Goal: Task Accomplishment & Management: Use online tool/utility

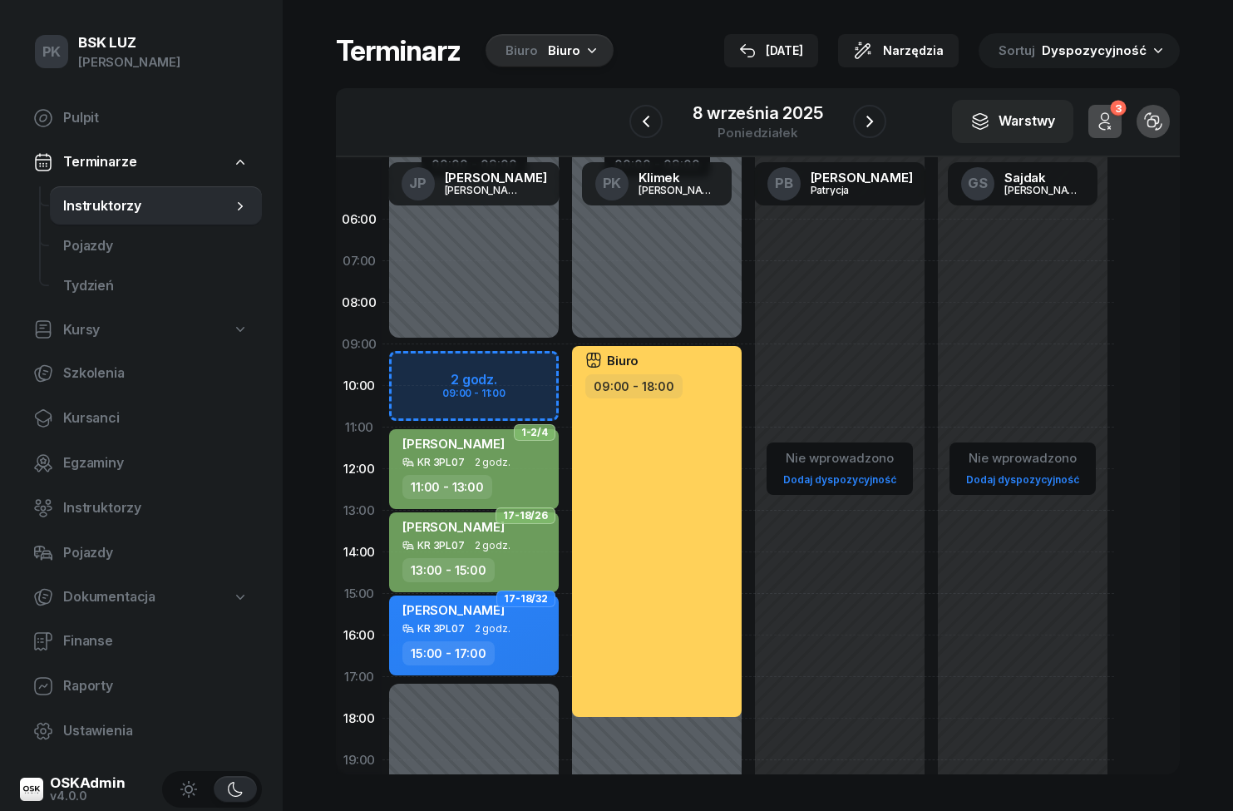
click at [860, 122] on icon "button" at bounding box center [870, 121] width 20 height 20
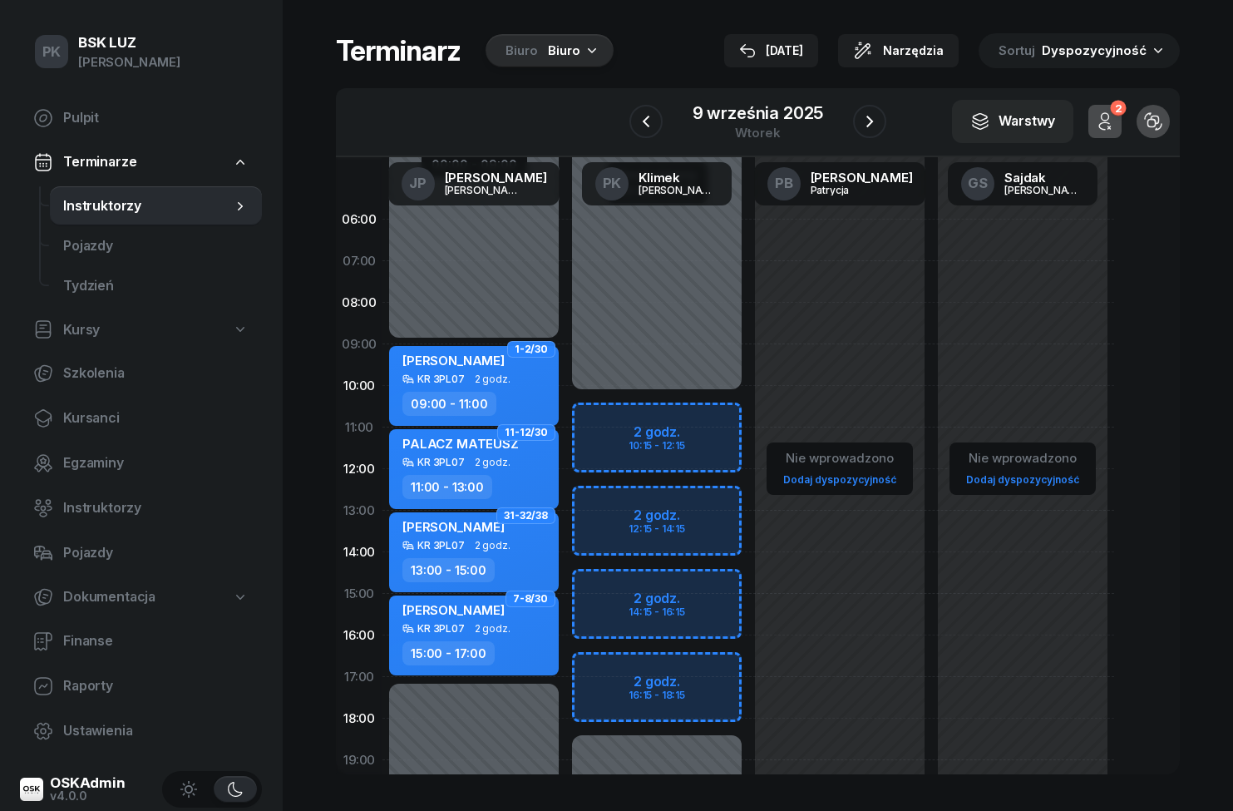
click at [867, 124] on icon "button" at bounding box center [870, 121] width 20 height 20
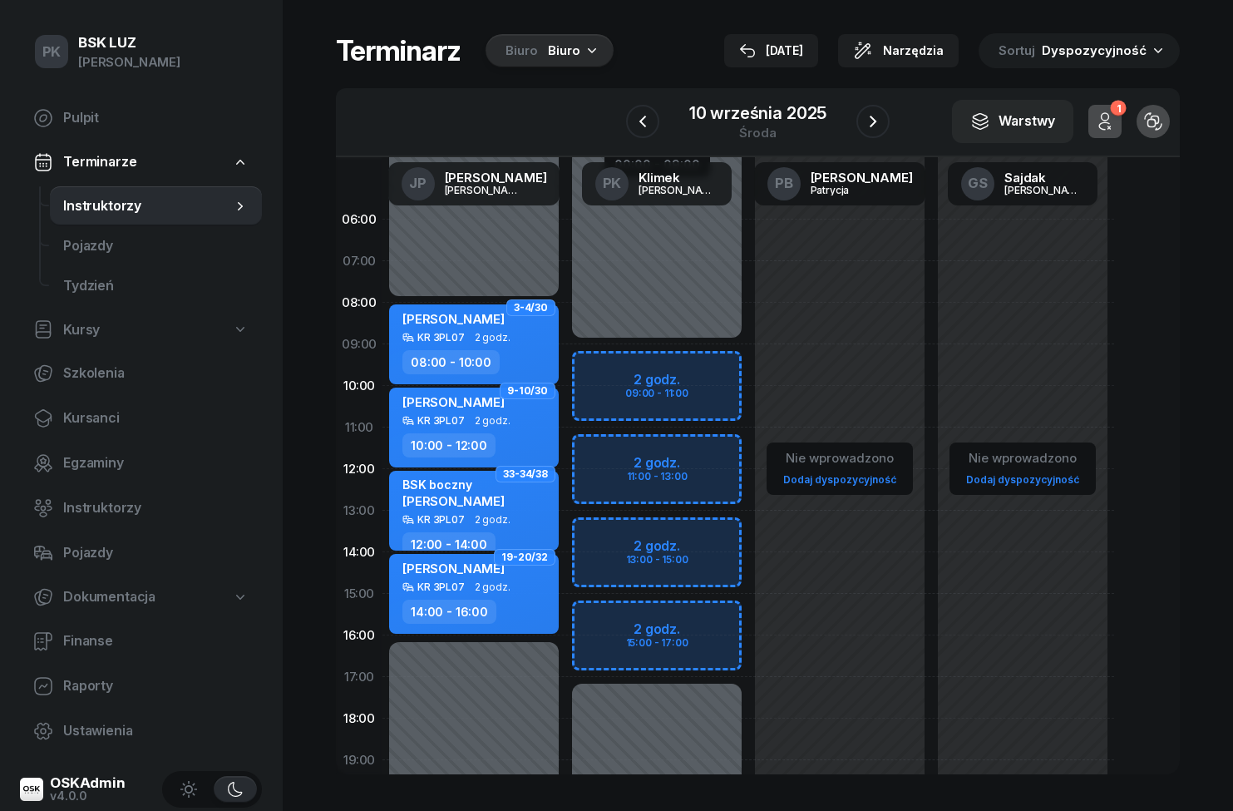
click at [873, 131] on icon "button" at bounding box center [873, 121] width 20 height 20
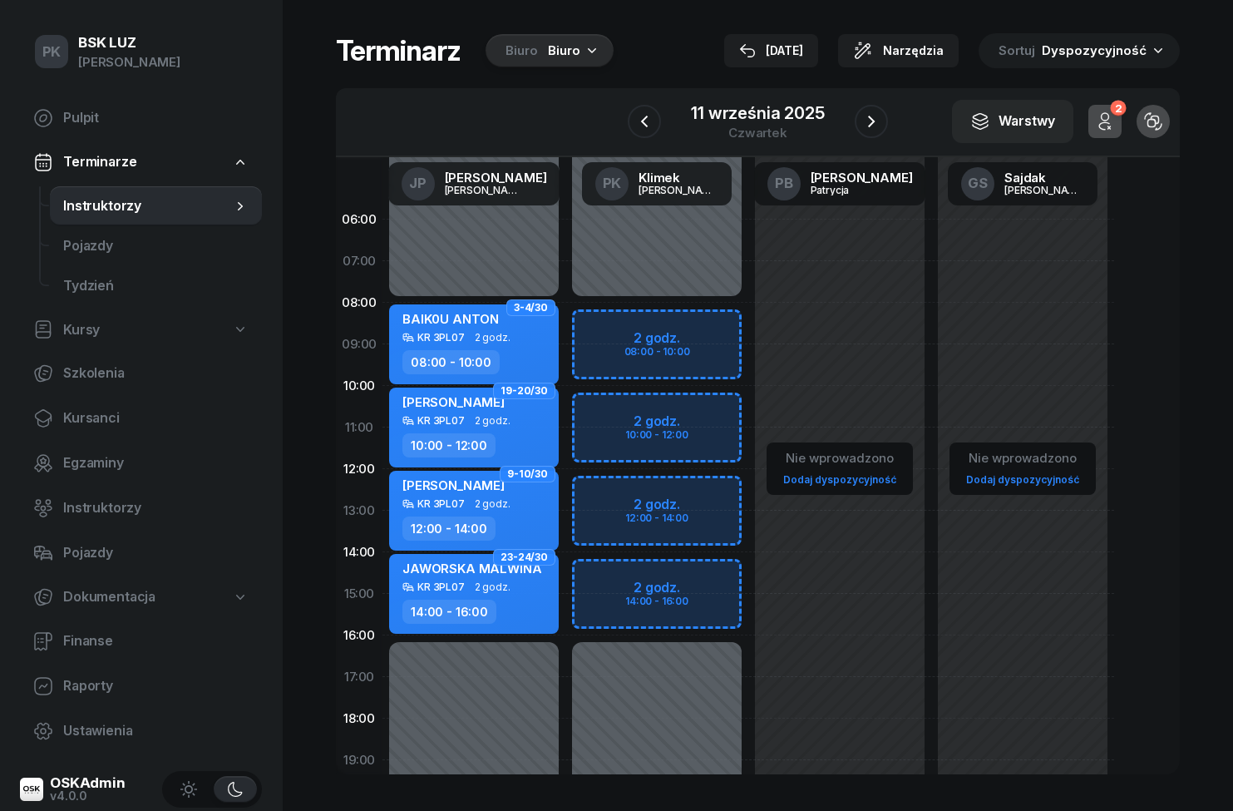
click at [876, 132] on button "button" at bounding box center [871, 121] width 33 height 33
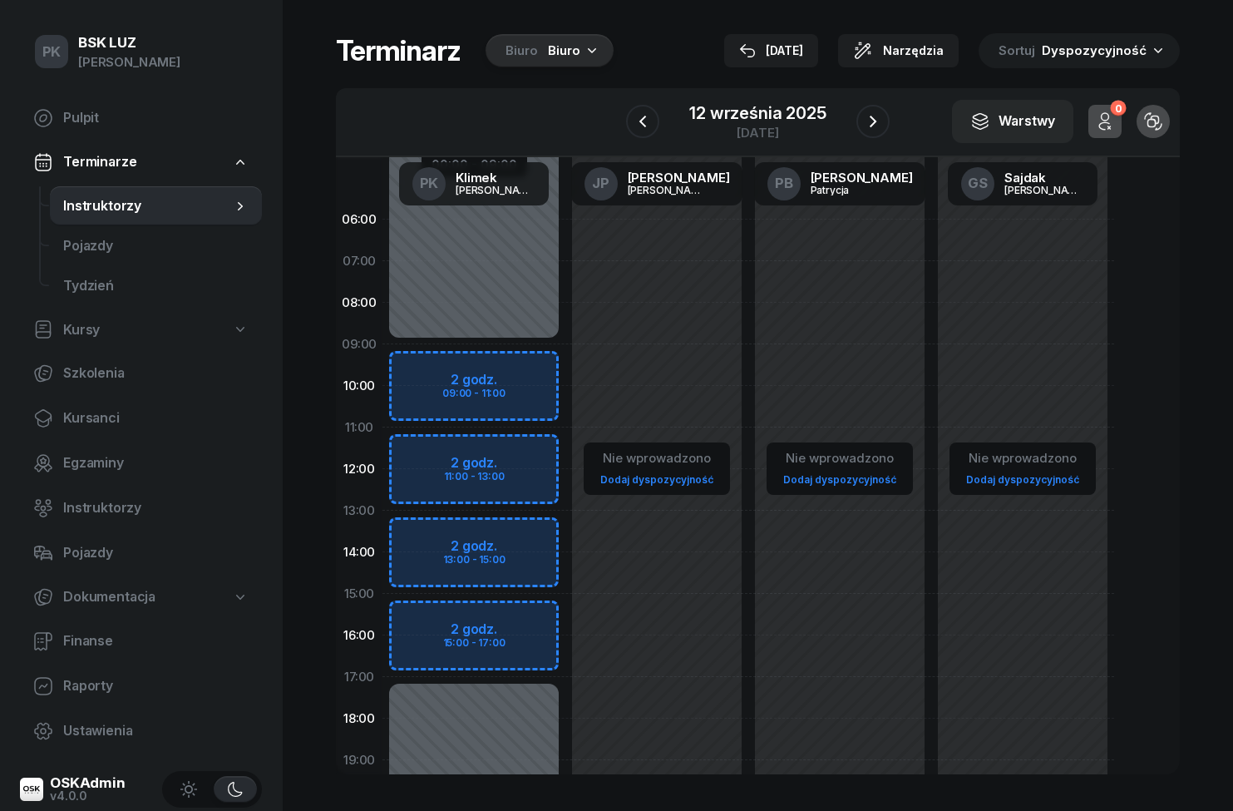
click at [527, 362] on div "Niedostępny 00:00 - 09:00 Niedostępny 17:00 - 23:59 2 godz. 09:00 - 11:00 2 god…" at bounding box center [474, 594] width 183 height 790
select select "09"
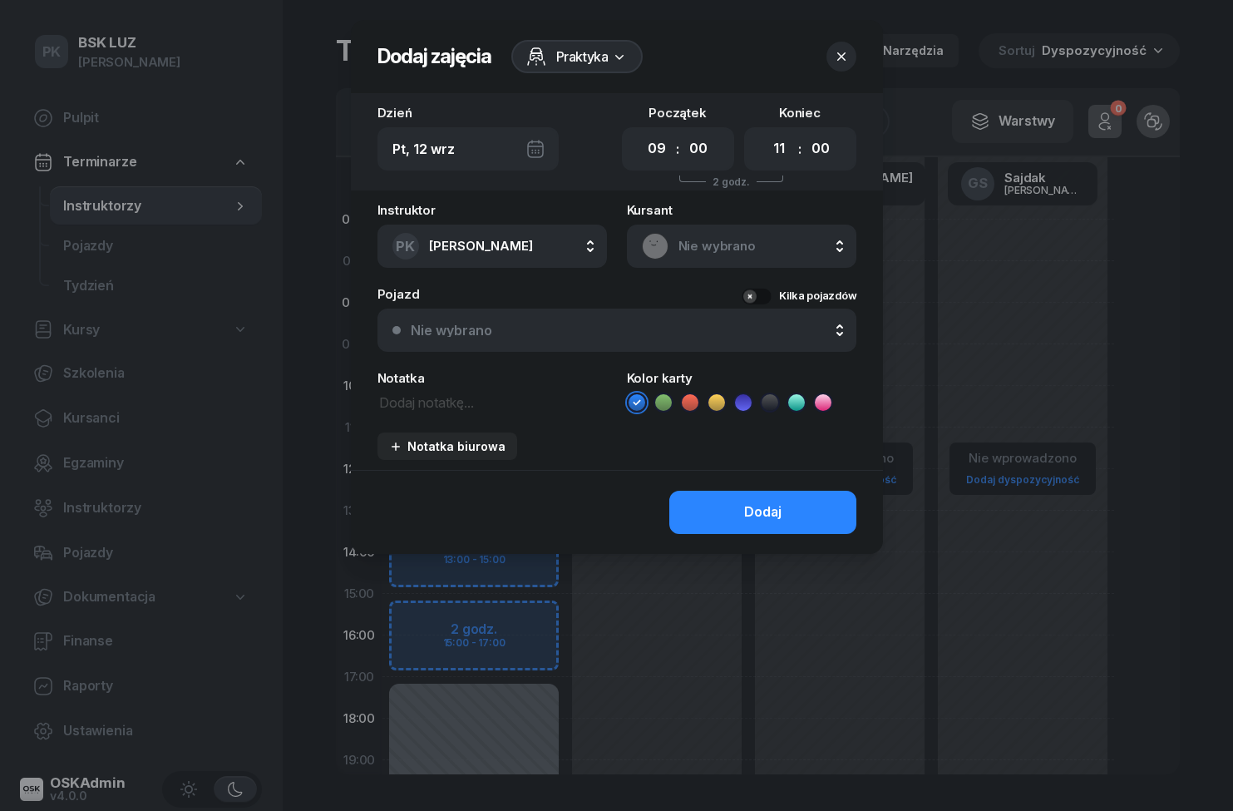
click at [593, 54] on span "Praktyka" at bounding box center [582, 57] width 52 height 20
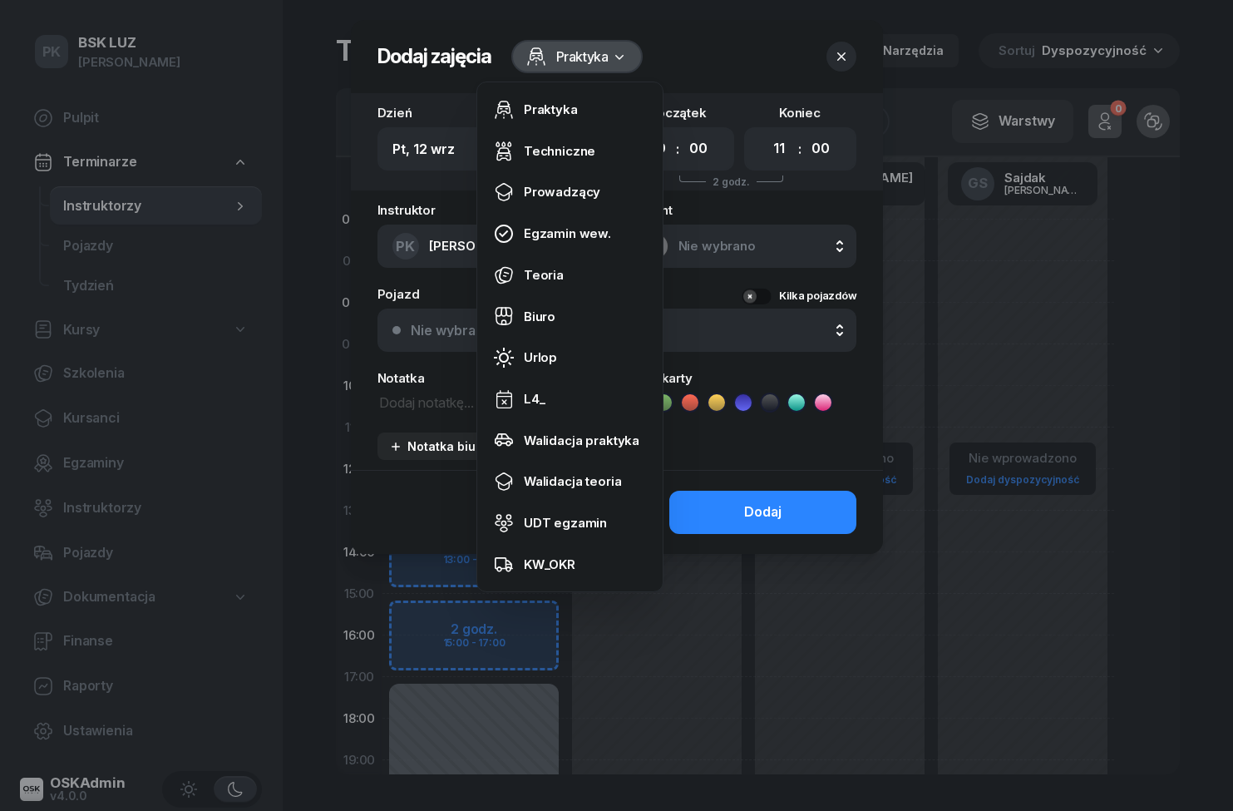
click at [561, 319] on link "Biuro" at bounding box center [570, 317] width 172 height 42
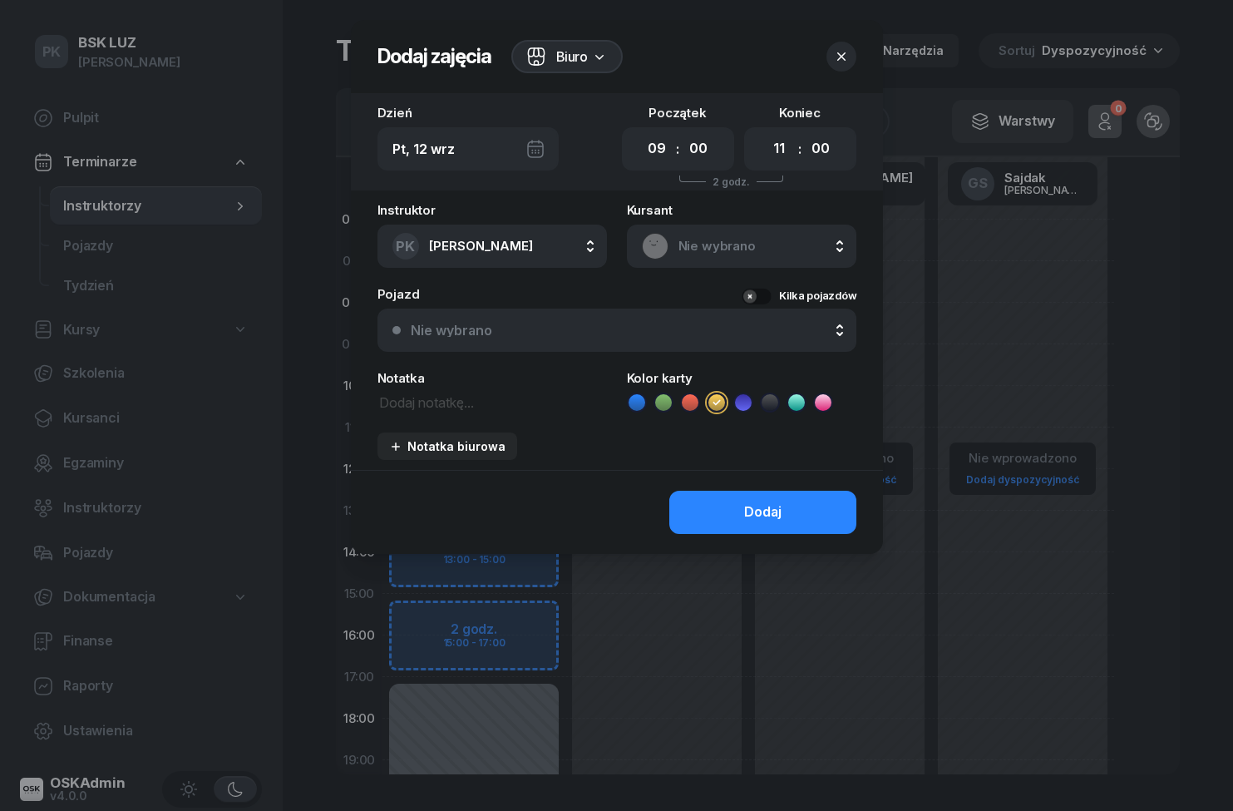
click at [777, 161] on select "00 01 02 03 04 05 06 07 08 09 10 11 12 13 14 15 16 17 18 19 20 21 22 23" at bounding box center [780, 148] width 32 height 35
select select "17"
click at [828, 510] on button "Dodaj" at bounding box center [763, 512] width 187 height 43
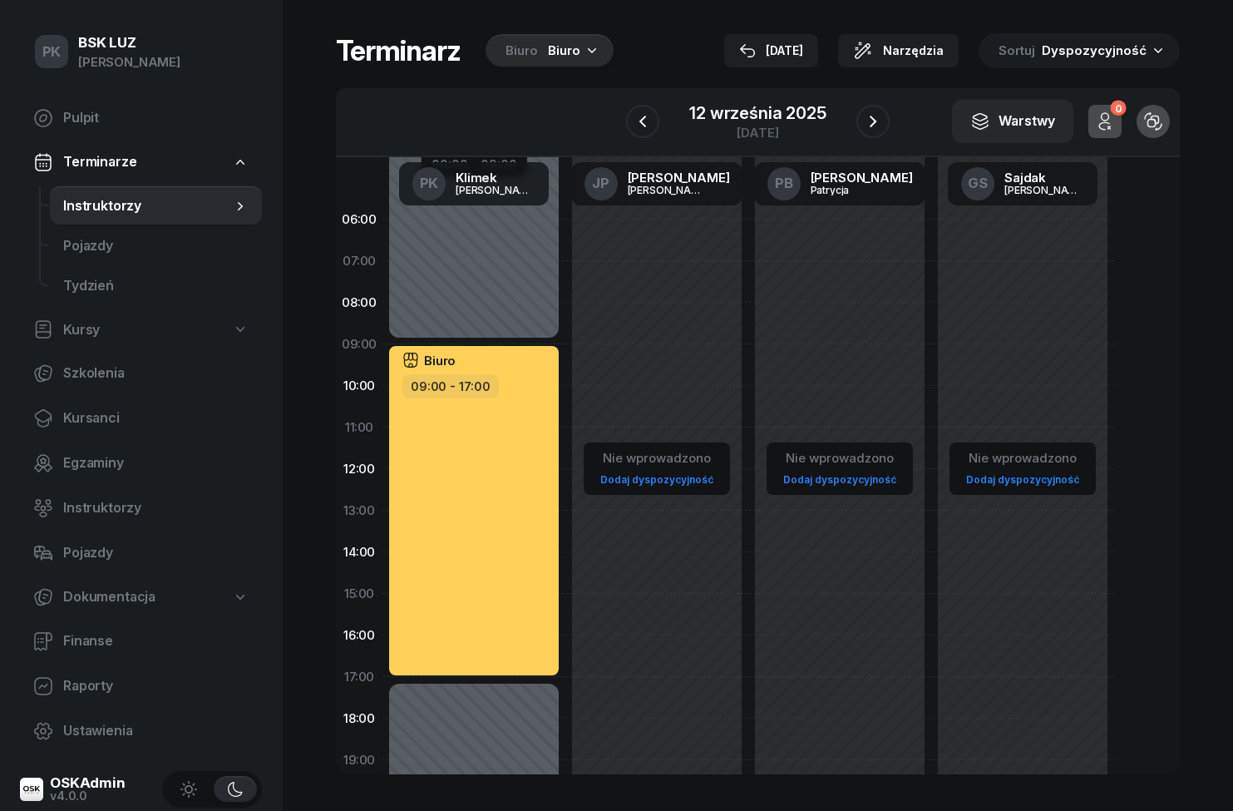
click at [641, 121] on icon "button" at bounding box center [643, 122] width 7 height 12
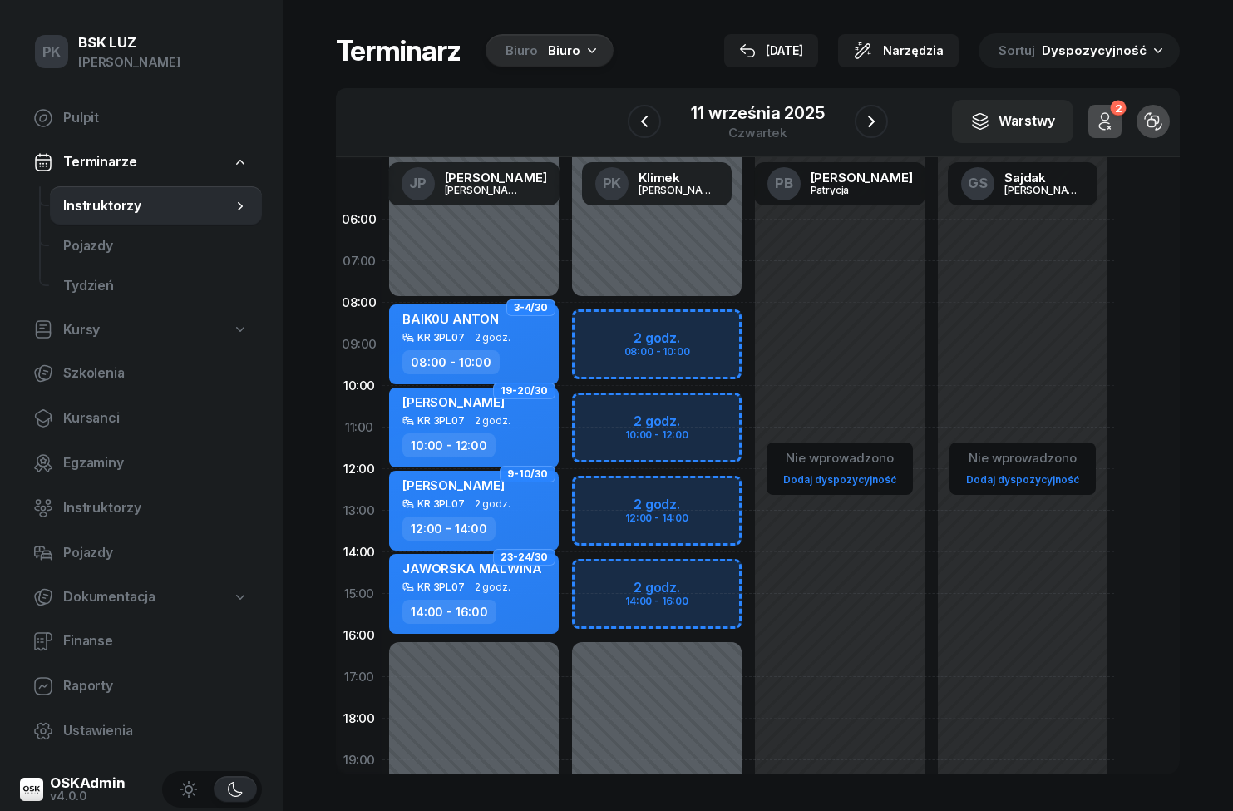
click at [715, 327] on div "Niedostępny 00:00 - 08:00 Niedostępny 16:00 - 23:59 2 godz. 08:00 - 10:00 2 god…" at bounding box center [657, 594] width 183 height 790
select select "08"
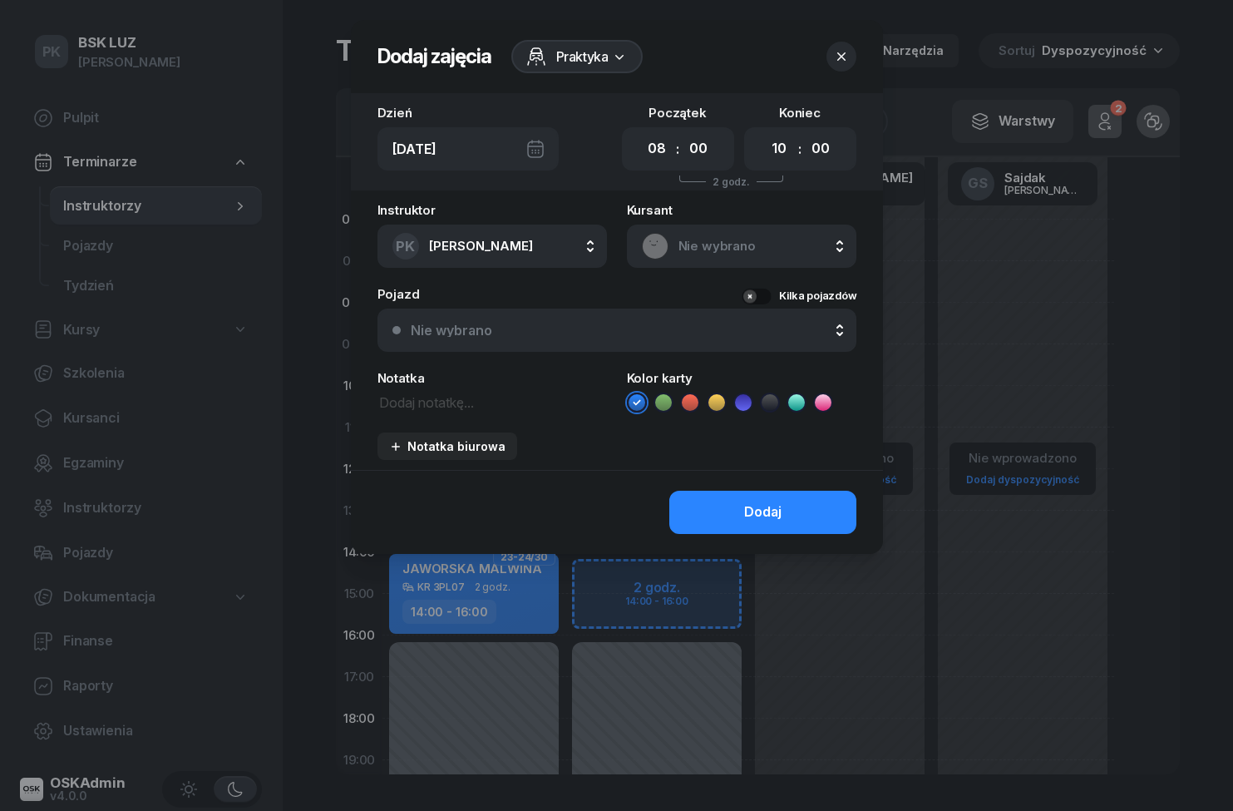
click at [789, 155] on select "00 01 02 03 04 05 06 07 08 09 10 11 12 13 14 15 16 17 18 19 20 21 22 23" at bounding box center [780, 148] width 32 height 35
click at [781, 149] on select "00 01 02 03 04 05 06 07 08 09 10 11 12 13 14 15 16 17 18 19 20 21 22 23" at bounding box center [780, 148] width 32 height 35
select select "16"
click at [616, 62] on icon at bounding box center [619, 56] width 17 height 17
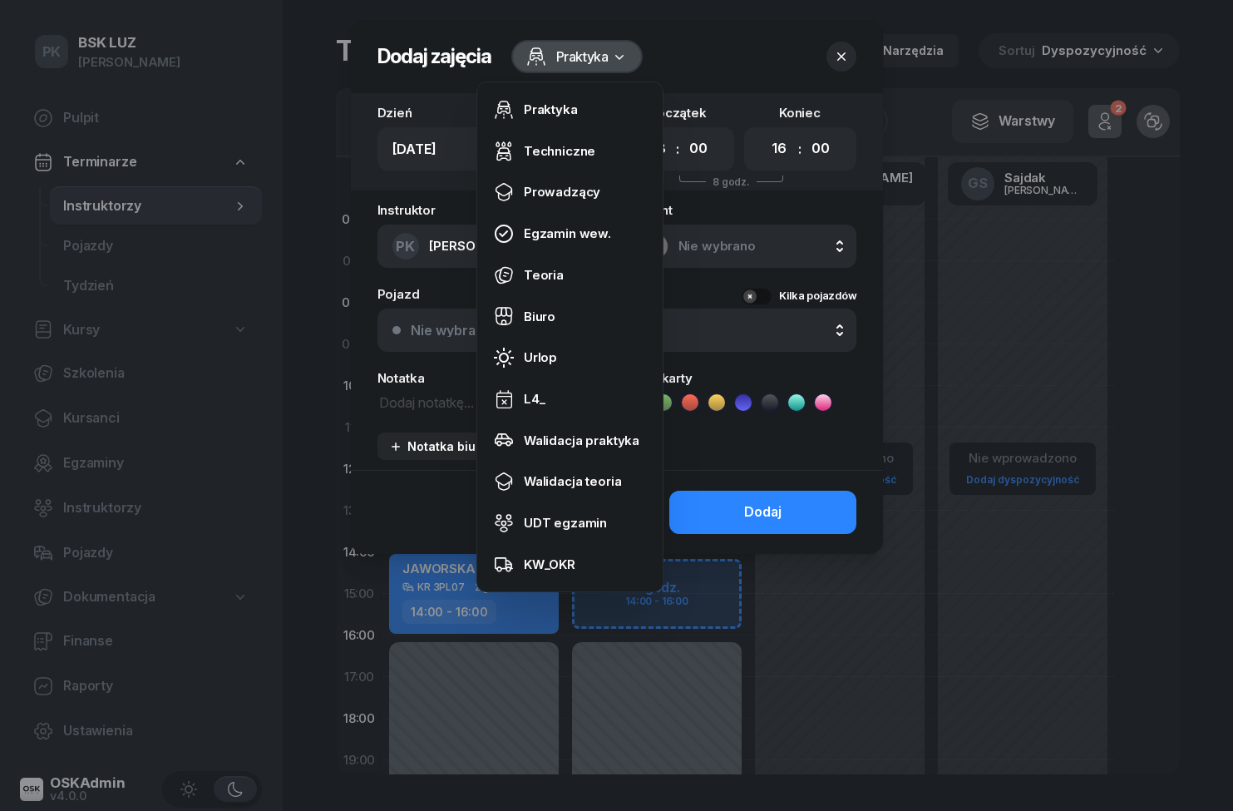
click at [568, 319] on link "Biuro" at bounding box center [570, 317] width 172 height 42
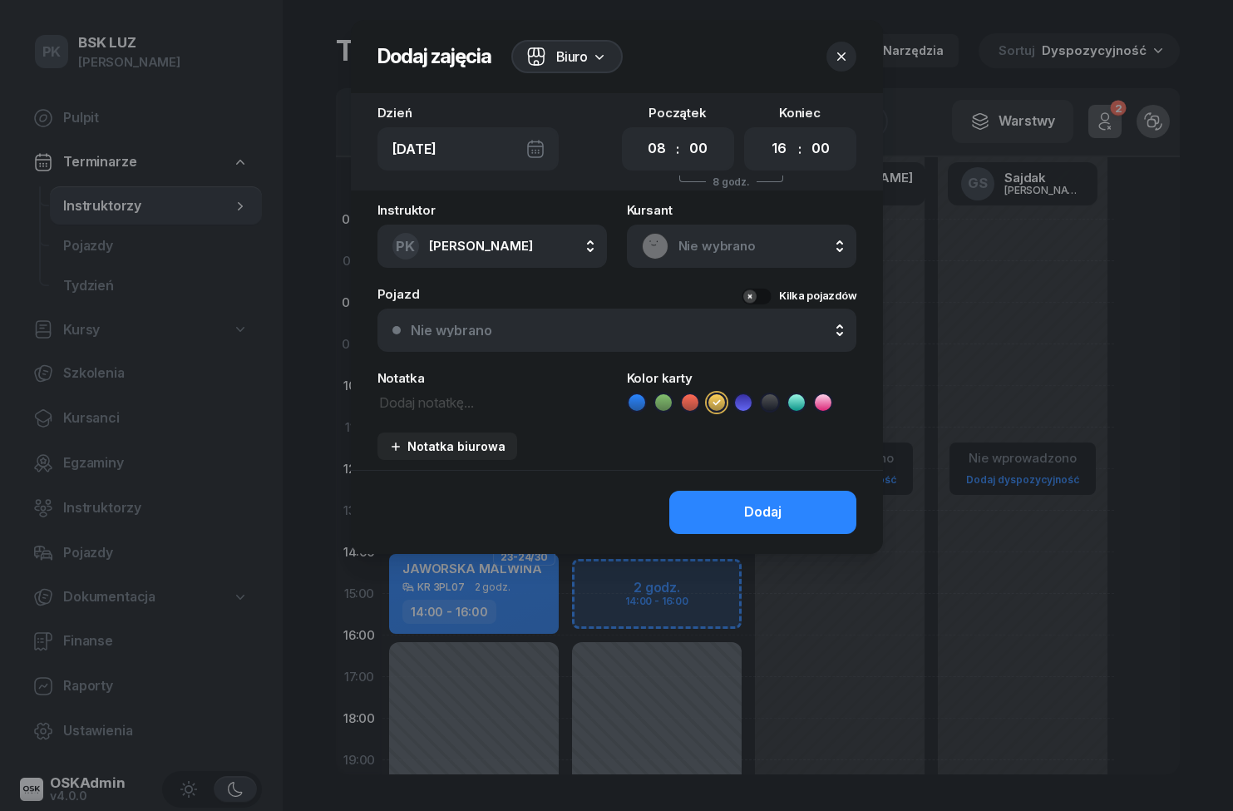
click at [791, 502] on button "Dodaj" at bounding box center [763, 512] width 187 height 43
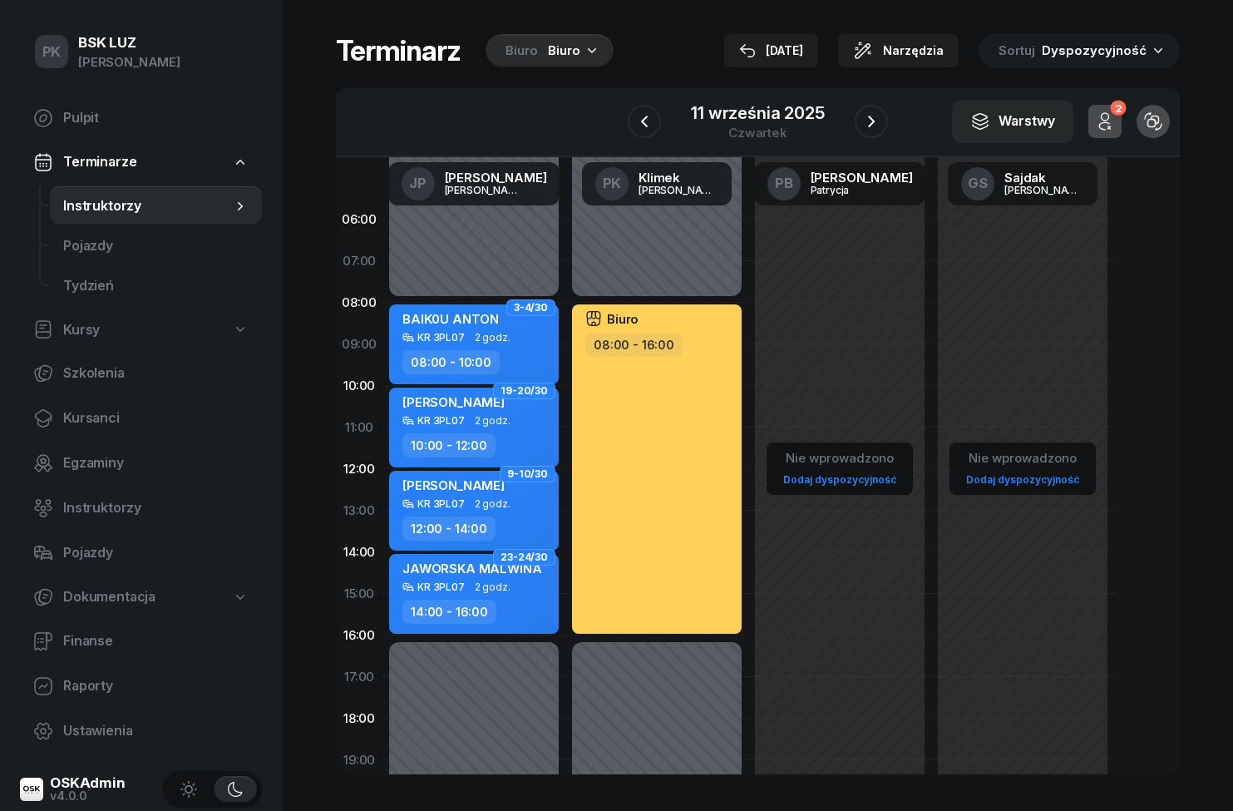
click at [652, 124] on icon "button" at bounding box center [645, 121] width 20 height 20
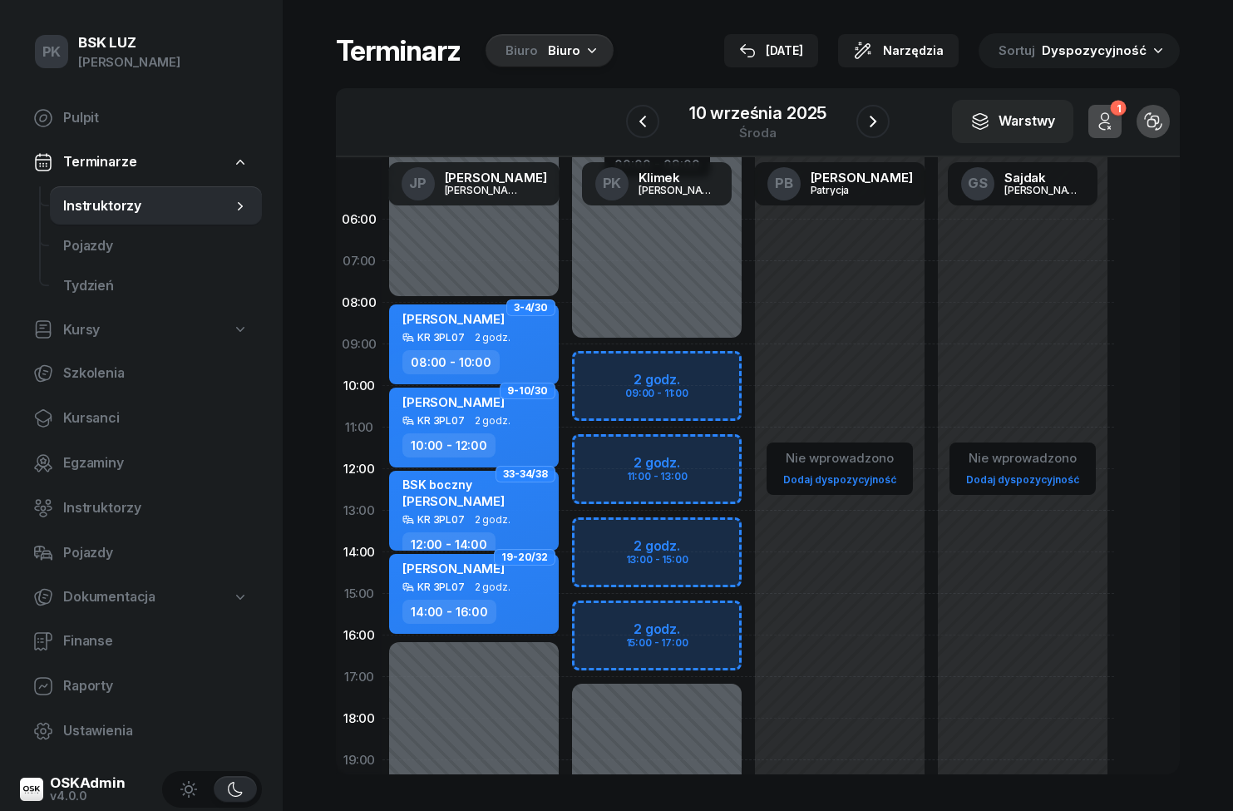
click at [683, 377] on div "Niedostępny 00:00 - 09:00 Niedostępny 17:00 - 23:59 2 godz. 09:00 - 11:00 2 god…" at bounding box center [657, 594] width 183 height 790
select select "09"
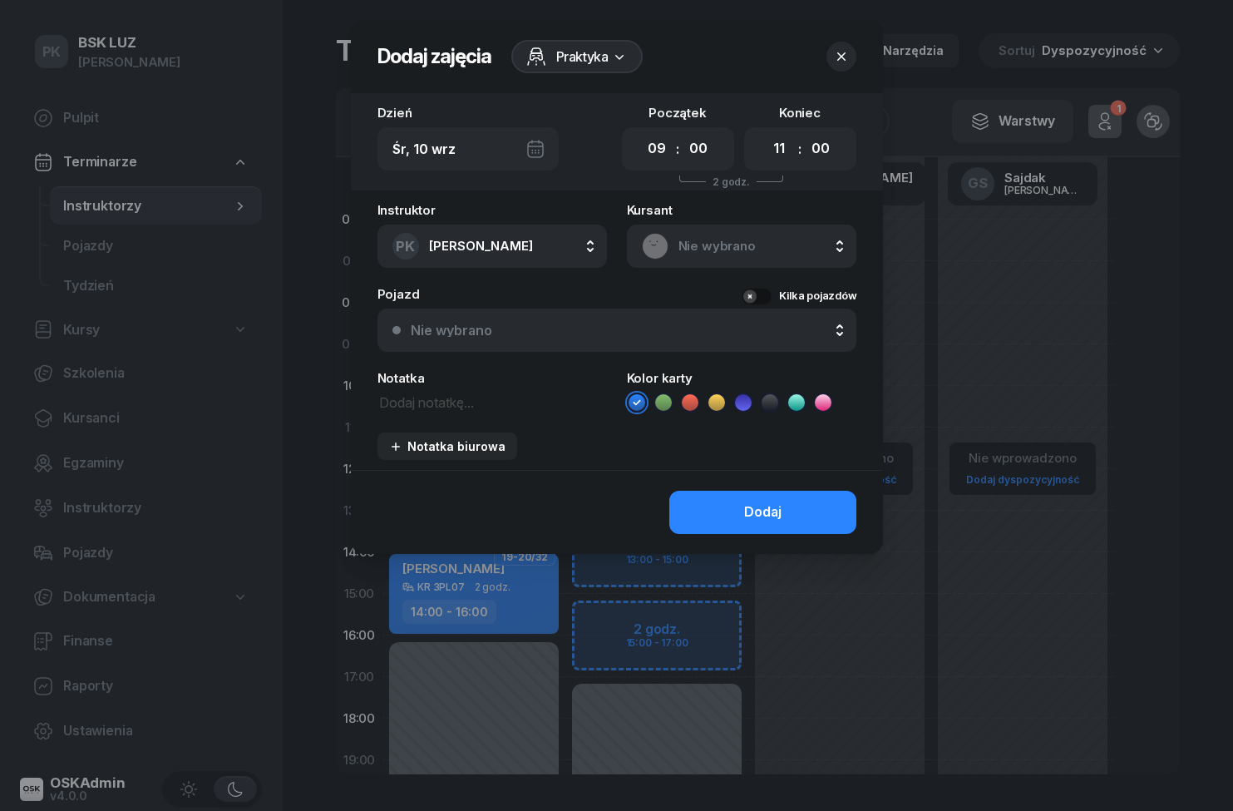
click at [619, 67] on div "Praktyka" at bounding box center [577, 56] width 132 height 33
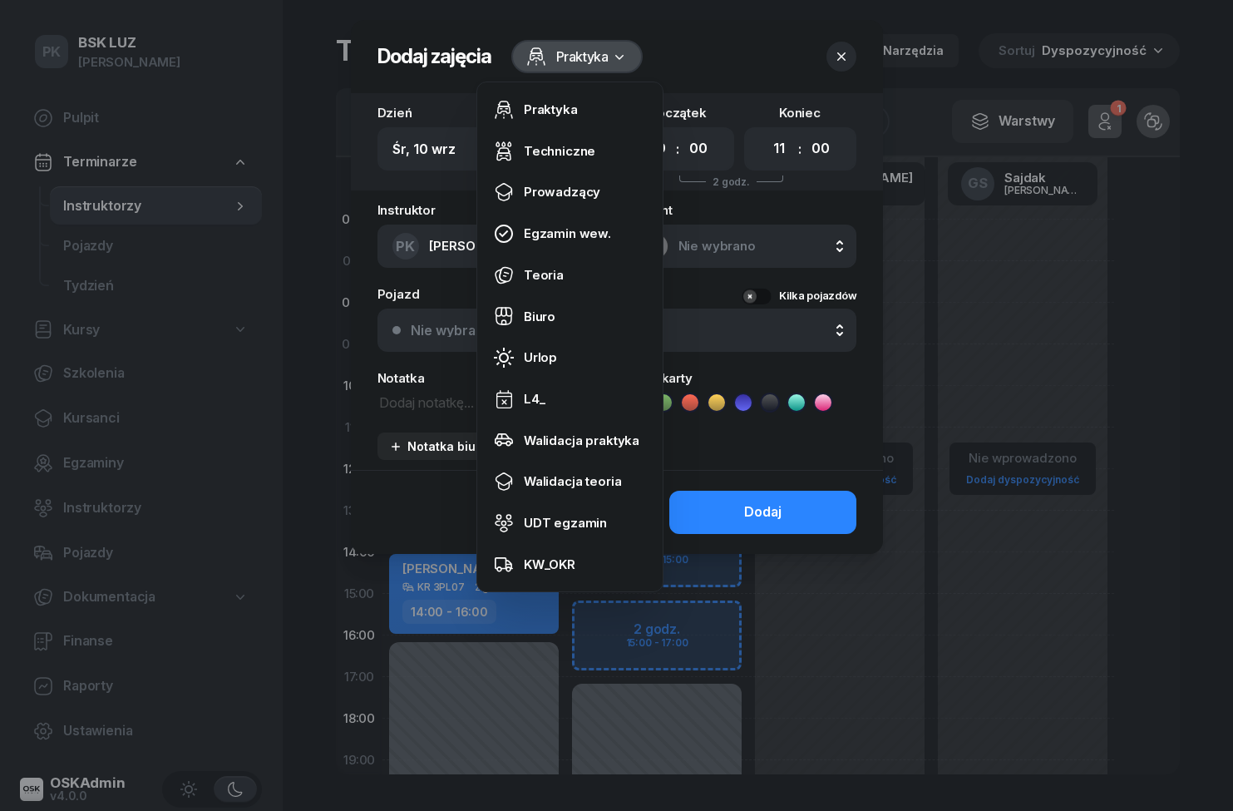
click at [581, 316] on link "Biuro" at bounding box center [570, 317] width 172 height 42
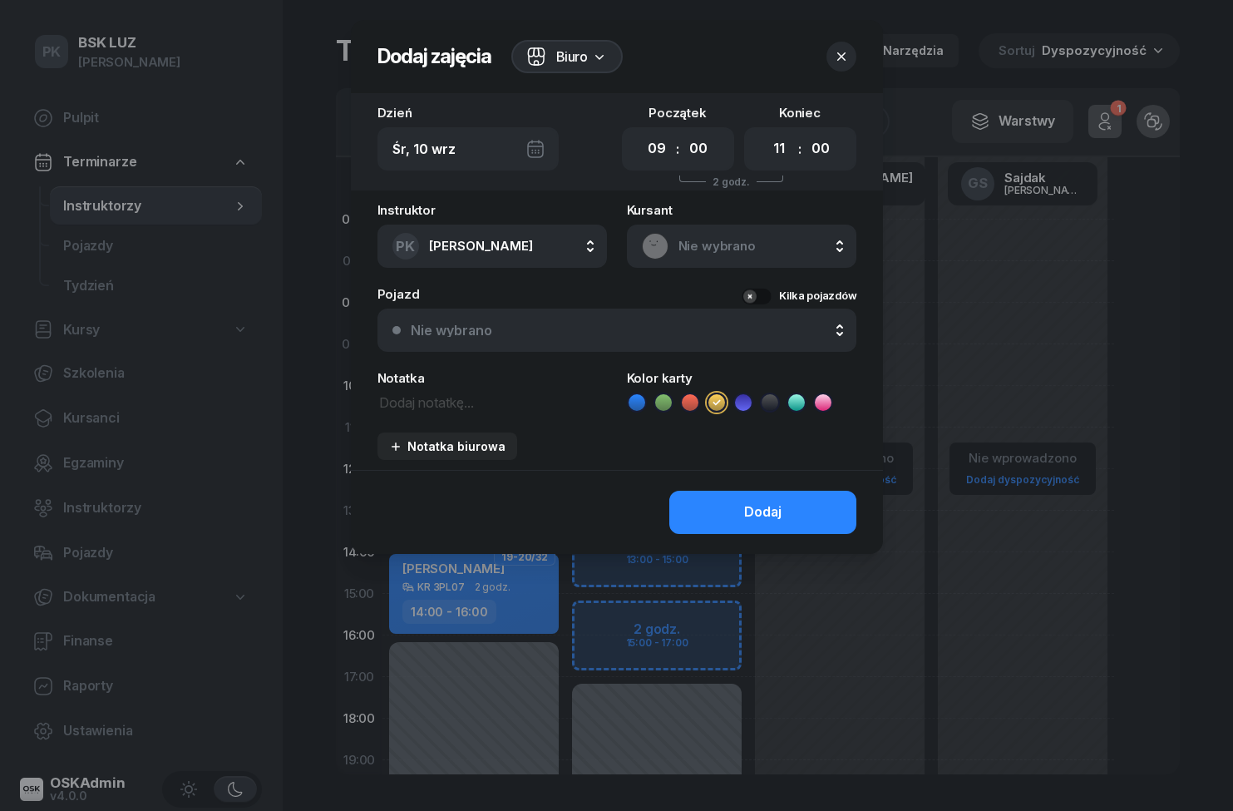
click at [781, 161] on select "00 01 02 03 04 05 06 07 08 09 10 11 12 13 14 15 16 17 18 19 20 21 22 23" at bounding box center [780, 148] width 32 height 35
select select "17"
click at [798, 516] on button "Dodaj" at bounding box center [763, 512] width 187 height 43
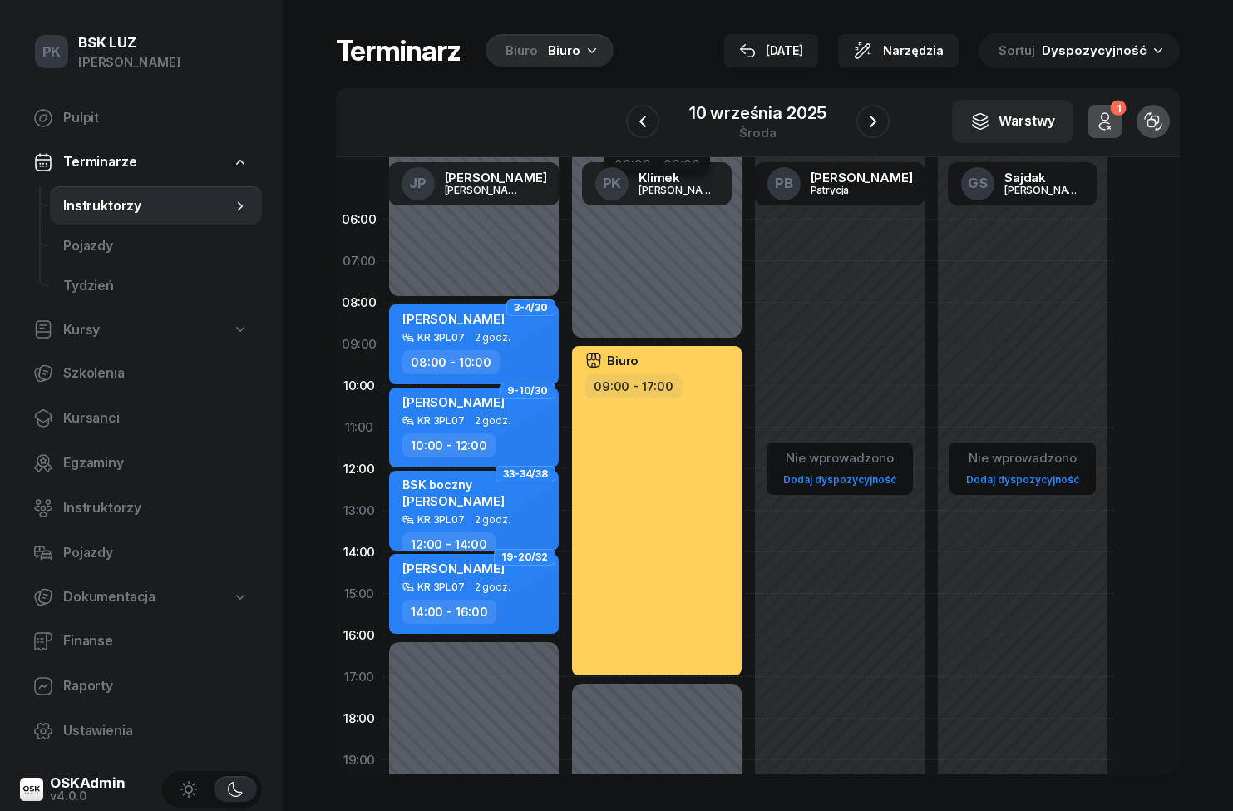
click at [635, 120] on icon "button" at bounding box center [643, 121] width 20 height 20
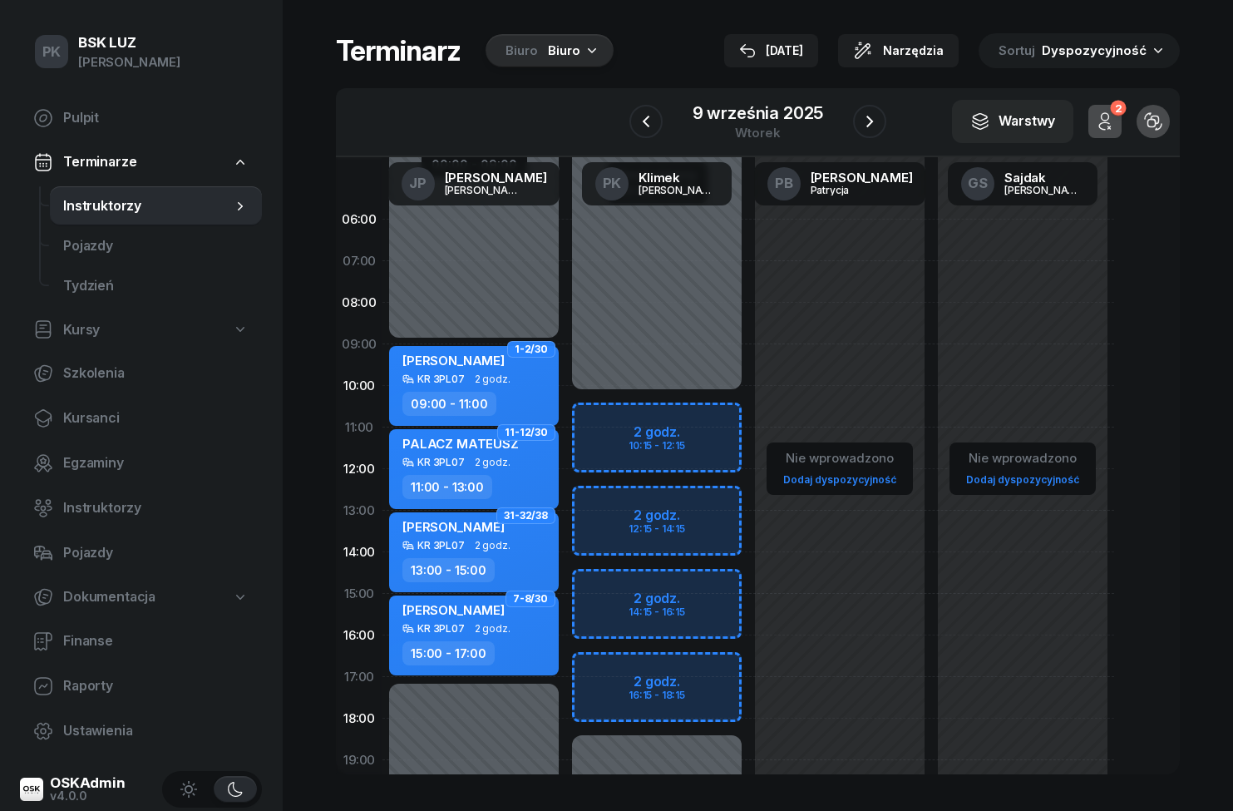
click at [714, 413] on div "Niedostępny 00:00 - 10:15 Niedostępny 18:15 - 23:59 2 godz. 10:15 - 12:15 2 god…" at bounding box center [657, 594] width 183 height 790
select select "10"
select select "12"
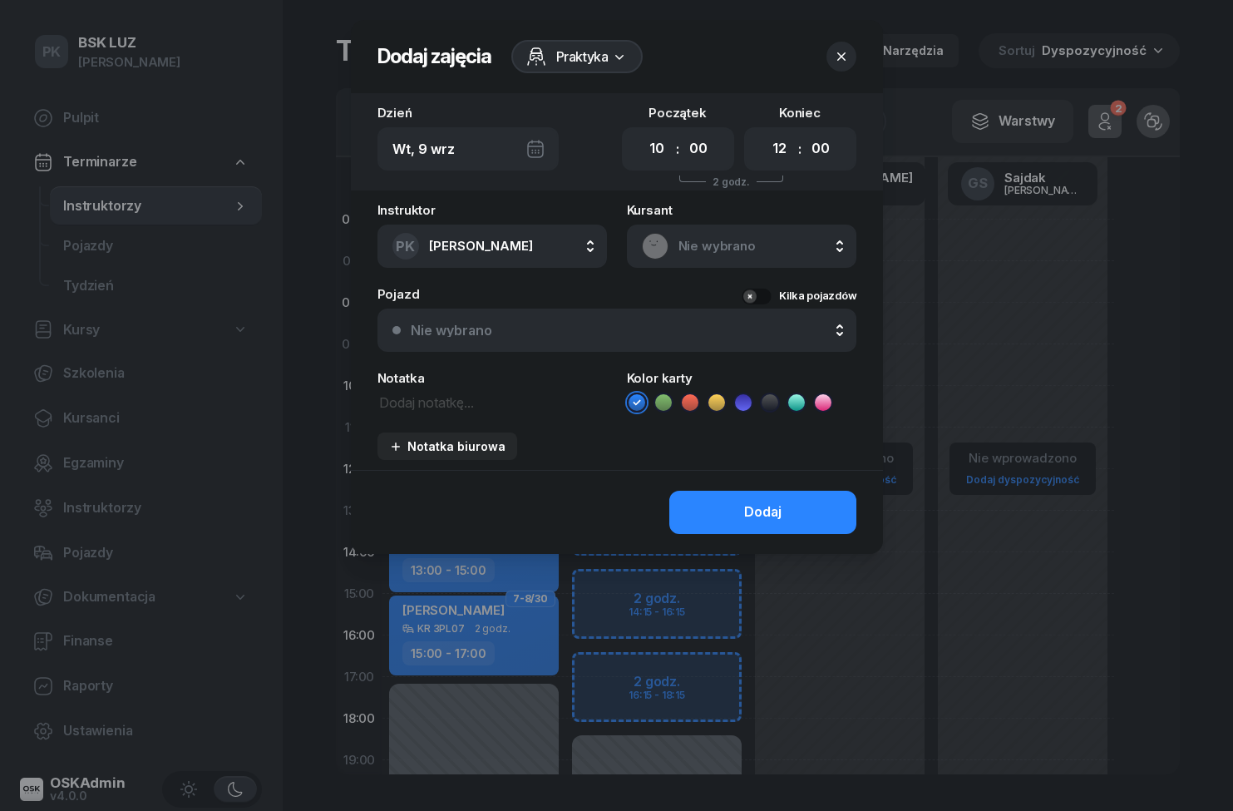
click at [613, 58] on icon at bounding box center [619, 56] width 17 height 17
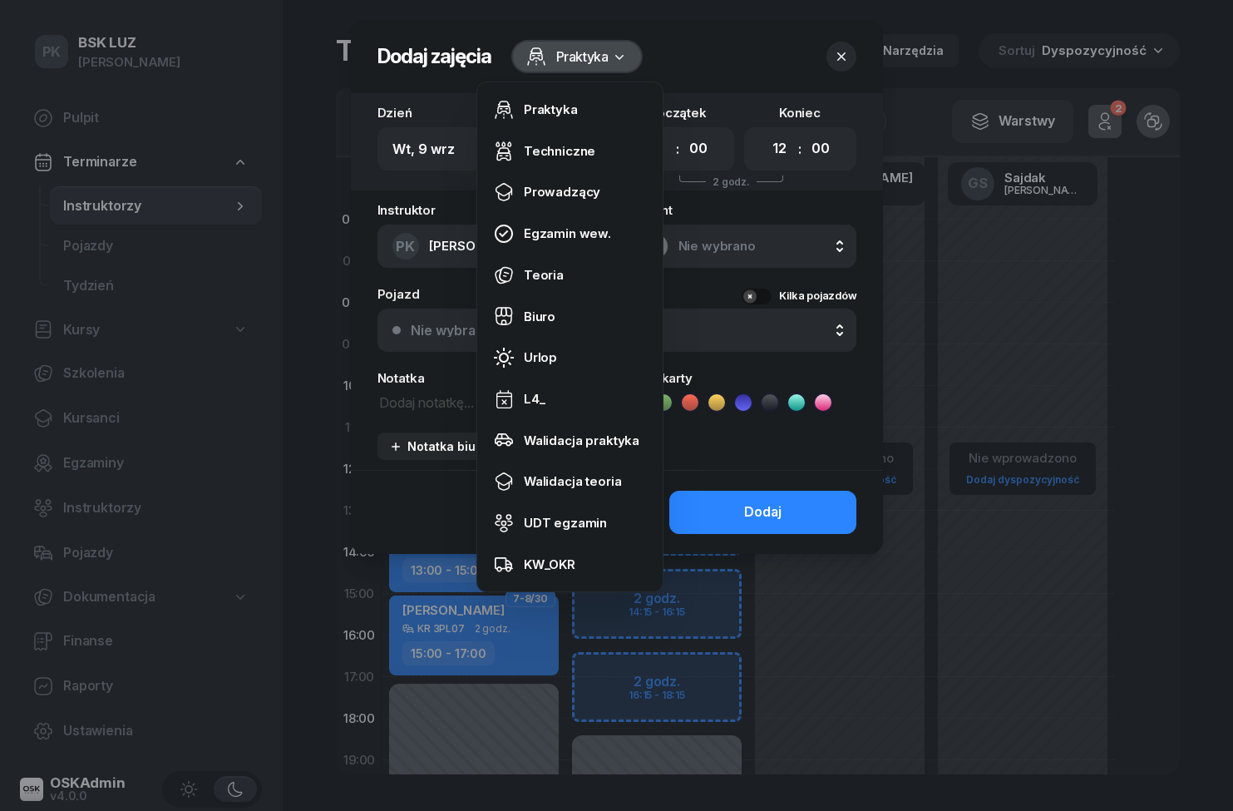
click at [583, 316] on link "Biuro" at bounding box center [570, 317] width 172 height 42
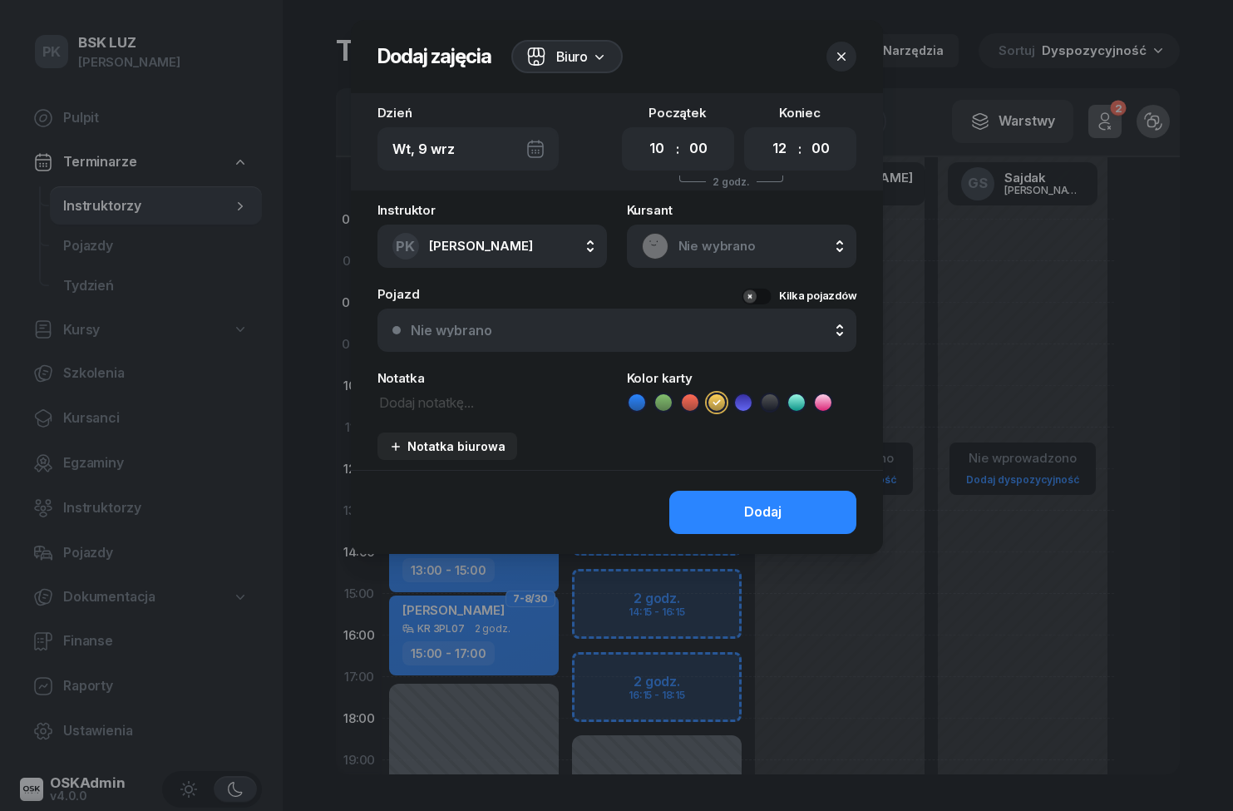
click at [714, 144] on select "00 05 10 15 20 25 30 35 40 45 50 55" at bounding box center [699, 148] width 32 height 35
select select "15"
click at [772, 164] on select "00 01 02 03 04 05 06 07 08 09 10 11 12 13 14 15 16 17 18 19 20 21 22 23" at bounding box center [780, 148] width 32 height 35
select select "18"
click at [830, 148] on select "00 05 10 15 20 25 30 35 40 45 50 55" at bounding box center [821, 148] width 32 height 35
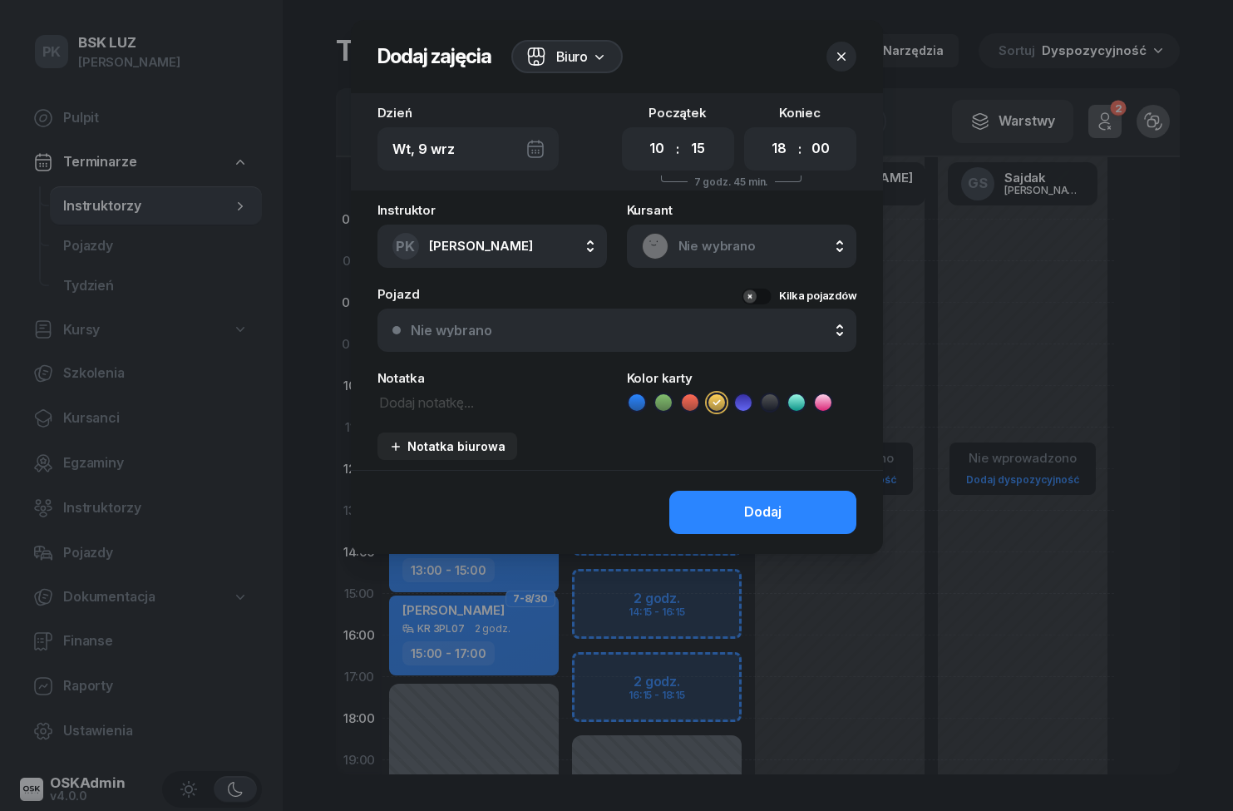
select select "15"
click at [809, 507] on button "Dodaj" at bounding box center [763, 512] width 187 height 43
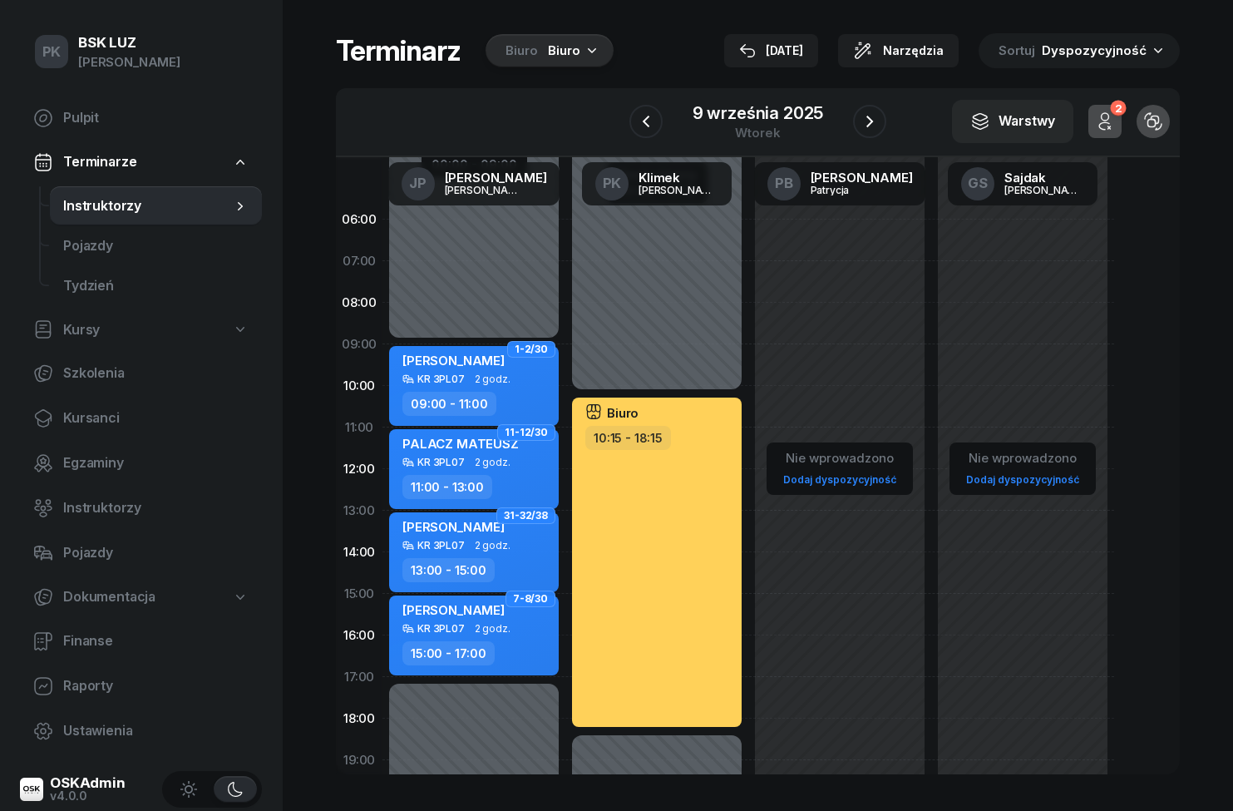
click at [643, 121] on icon "button" at bounding box center [646, 121] width 20 height 20
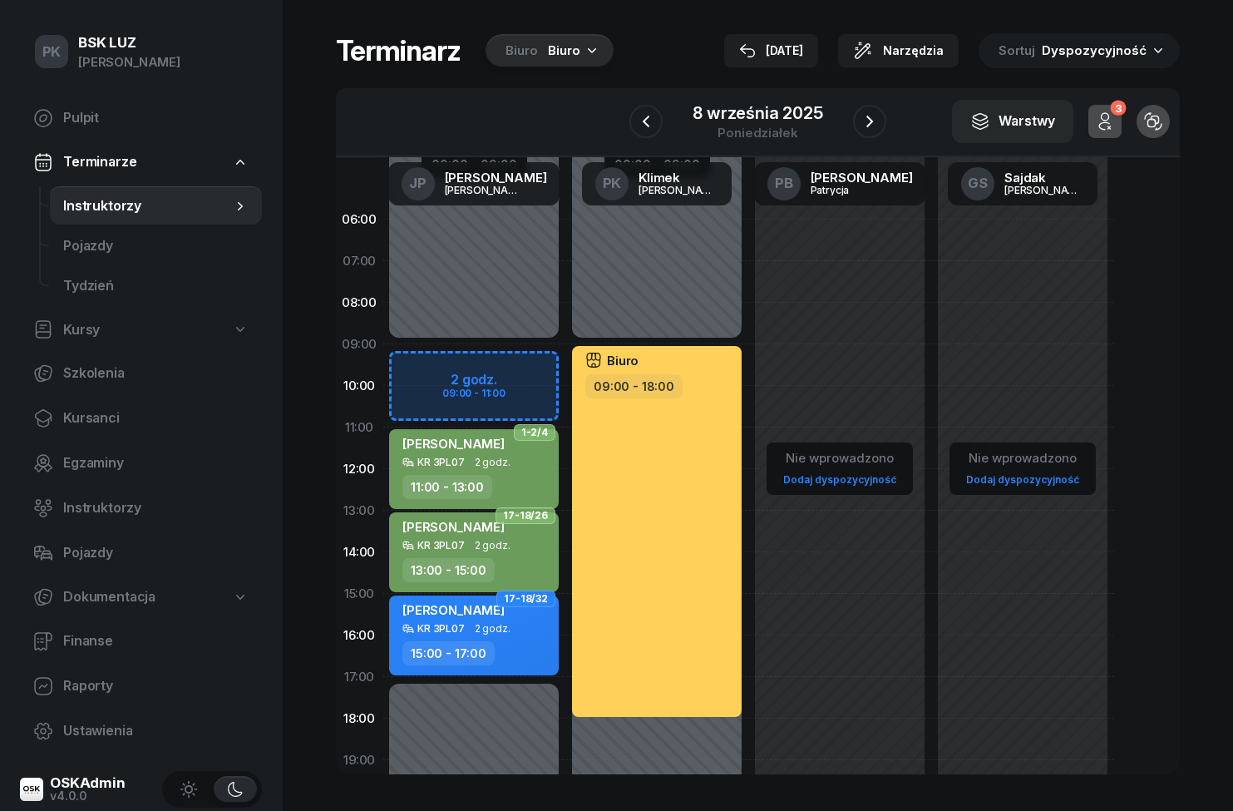
click at [858, 133] on button "button" at bounding box center [869, 121] width 33 height 33
